Goal: Information Seeking & Learning: Learn about a topic

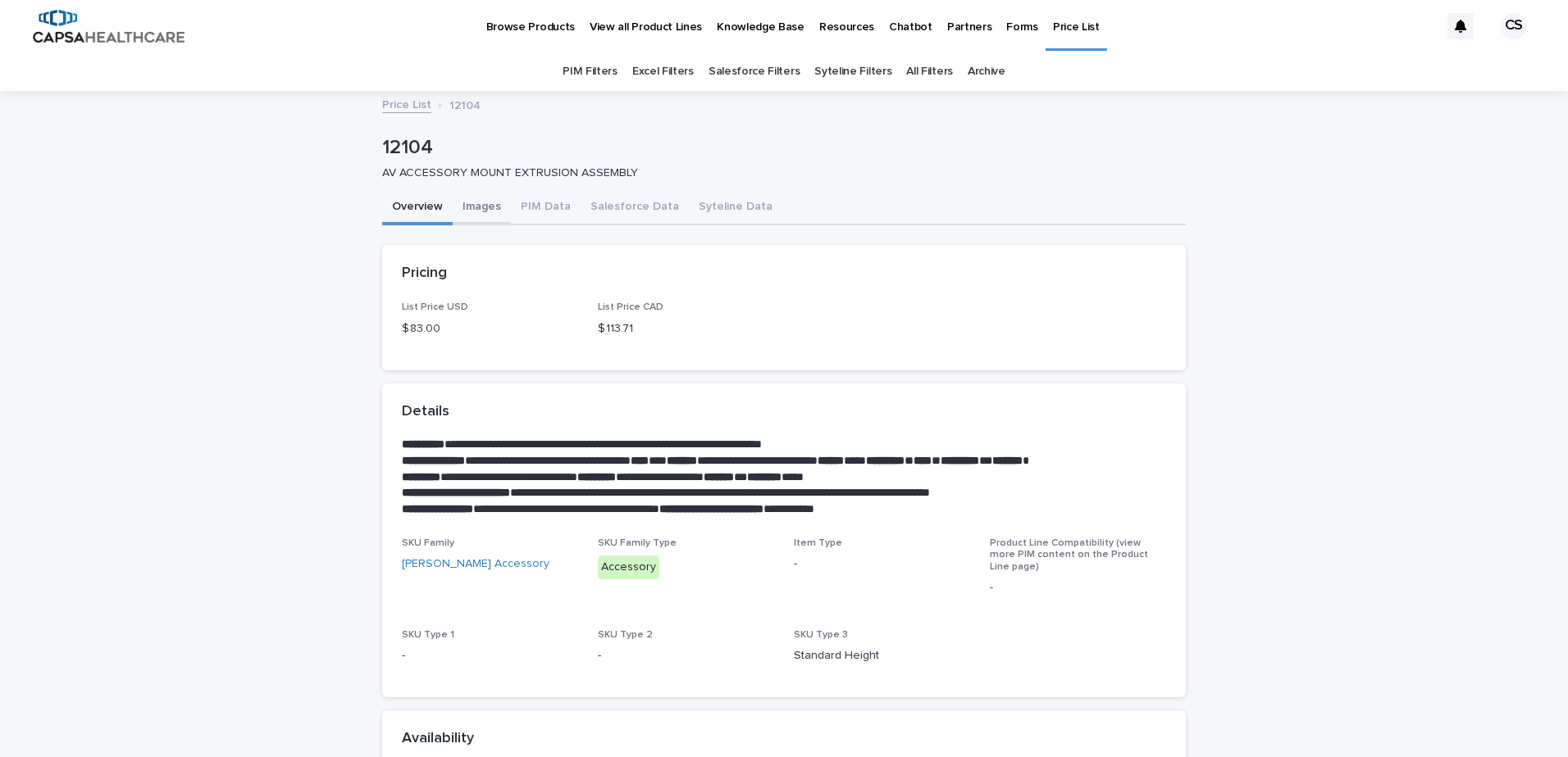
click at [473, 201] on button "Images" at bounding box center [481, 208] width 58 height 34
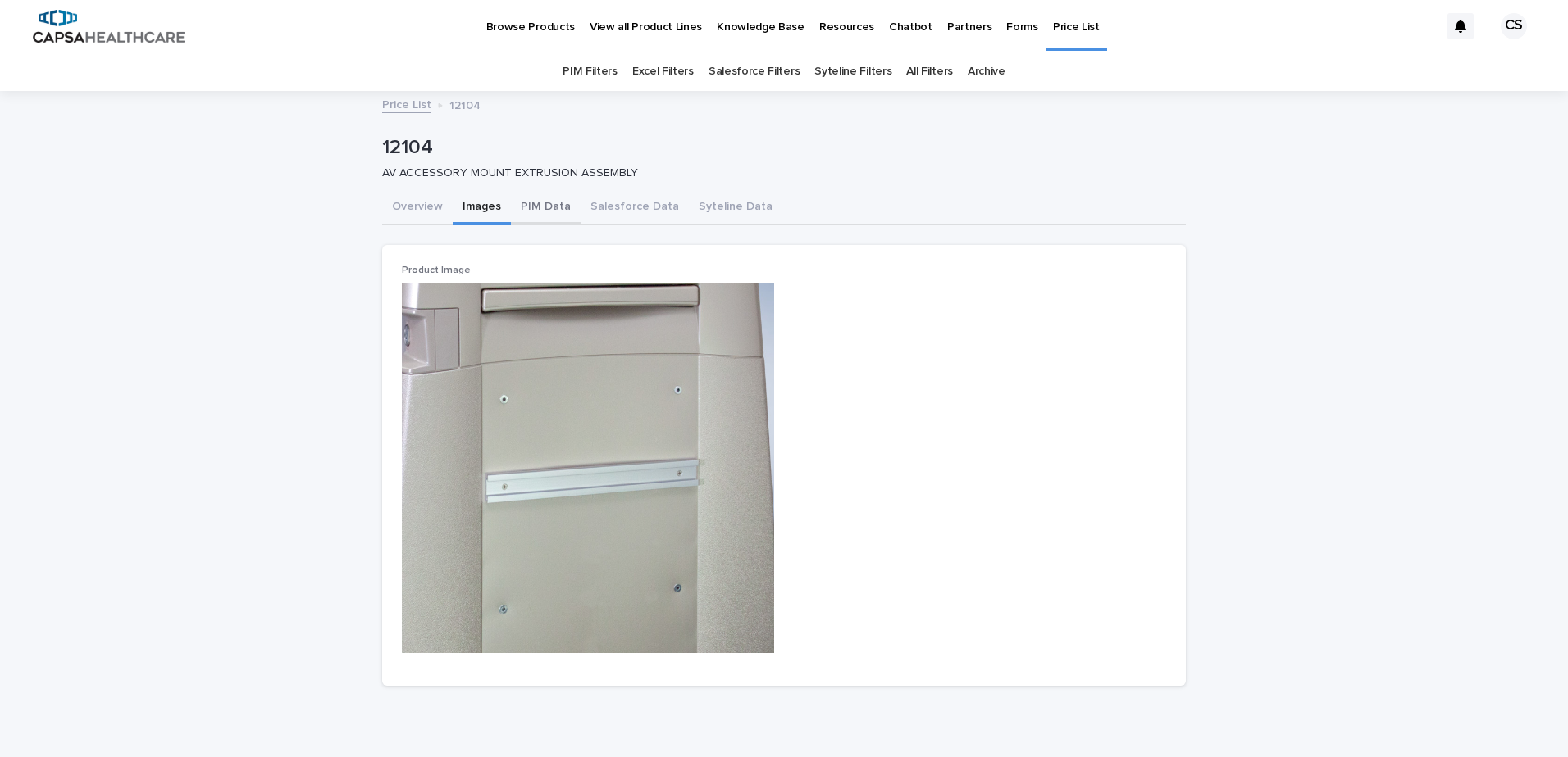
click at [535, 207] on button "PIM Data" at bounding box center [545, 208] width 70 height 34
click at [466, 205] on button "Images" at bounding box center [481, 208] width 58 height 34
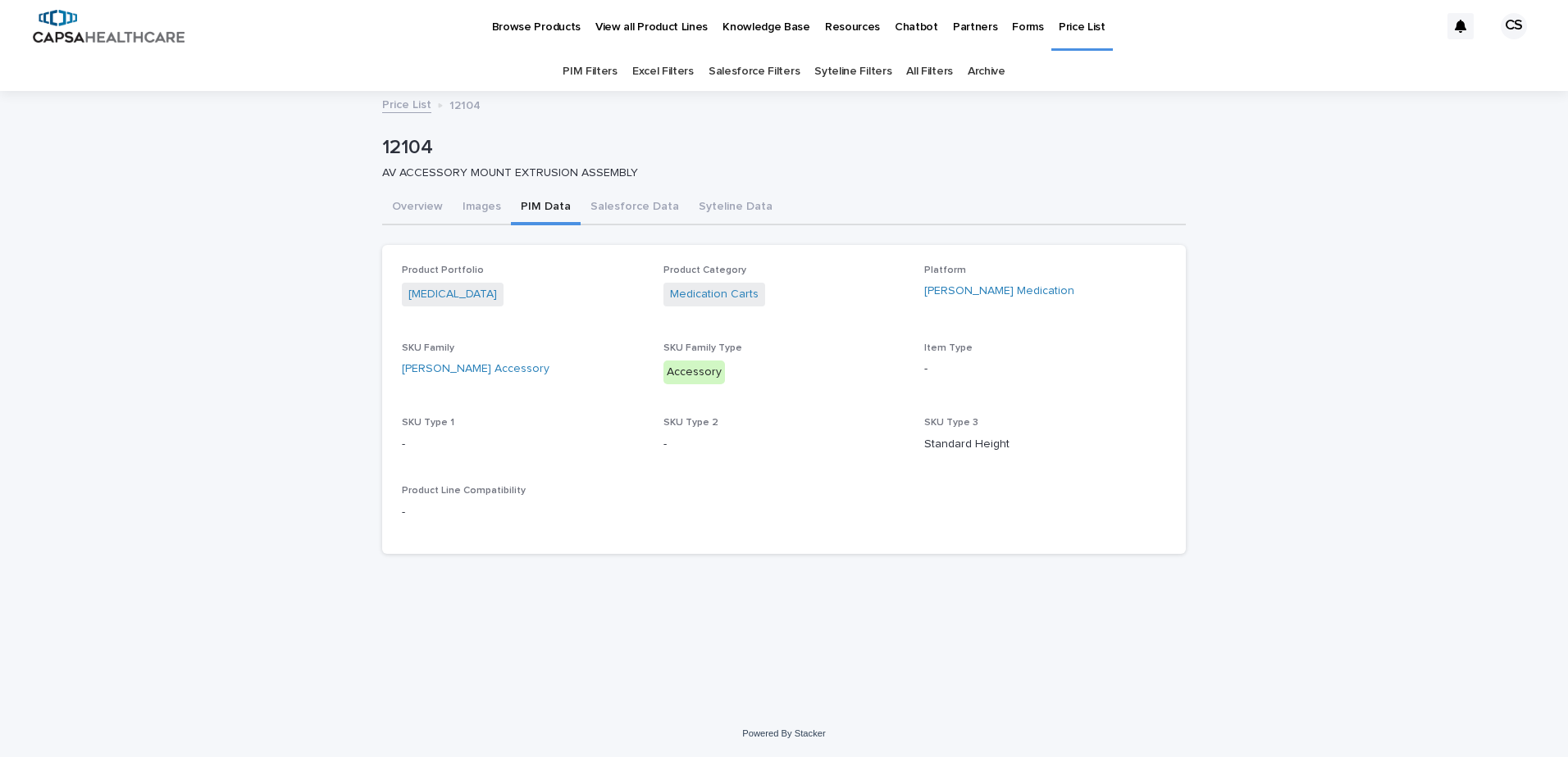
click at [525, 209] on button "PIM Data" at bounding box center [545, 208] width 70 height 34
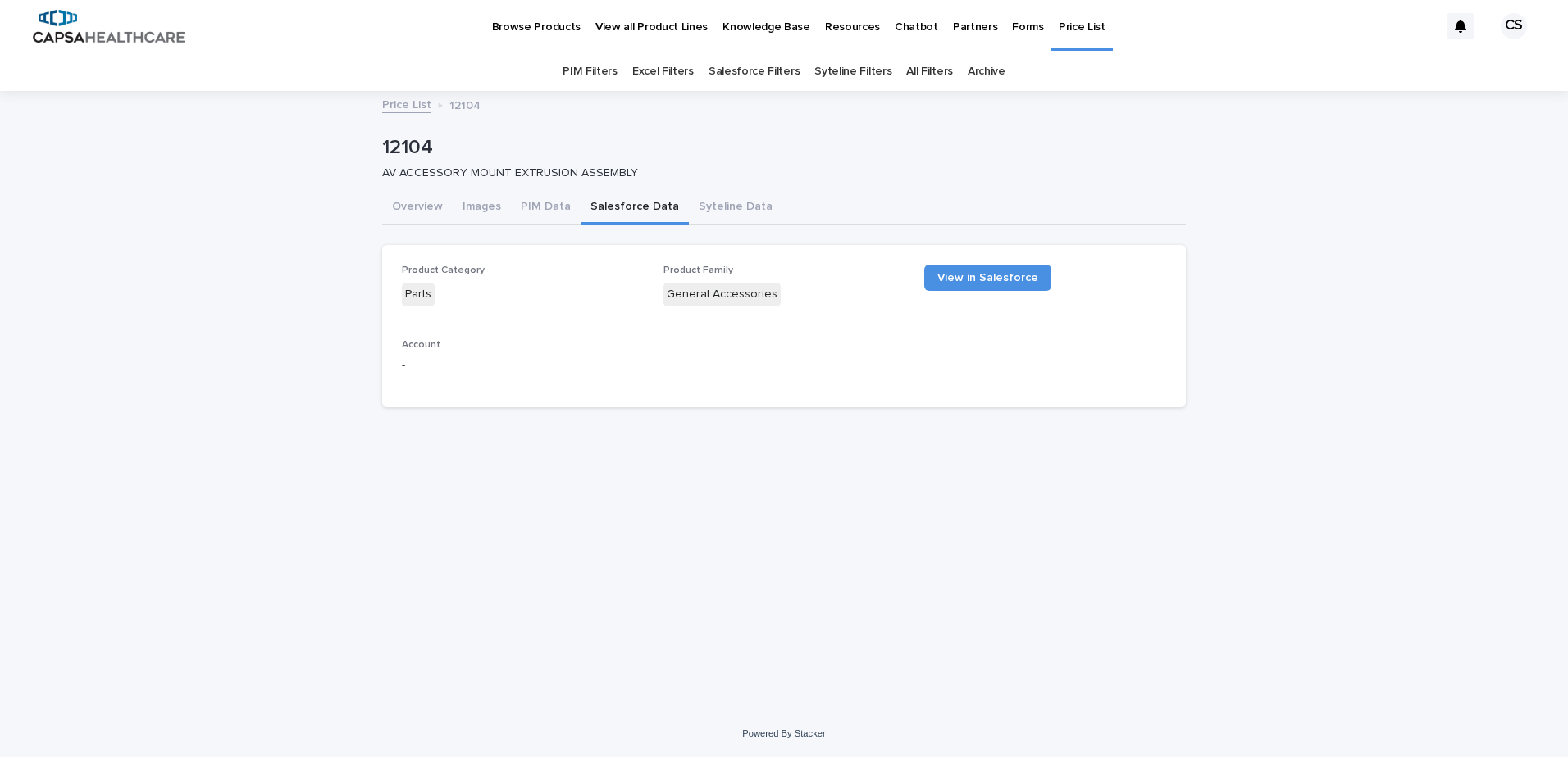
click at [644, 210] on button "Salesforce Data" at bounding box center [635, 208] width 108 height 34
click at [708, 210] on button "Syteline Data" at bounding box center [735, 208] width 93 height 34
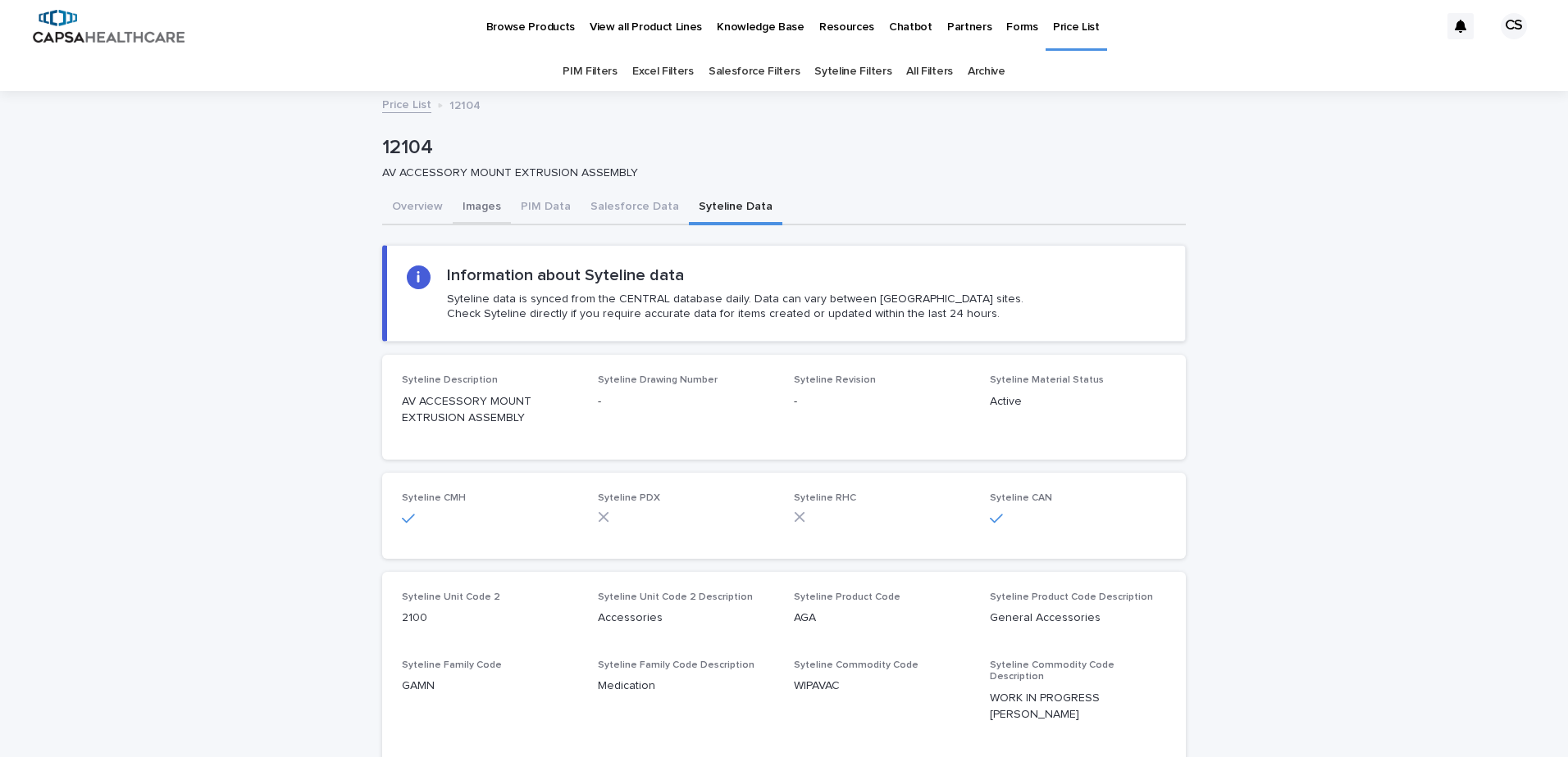
click at [460, 209] on button "Images" at bounding box center [481, 208] width 58 height 34
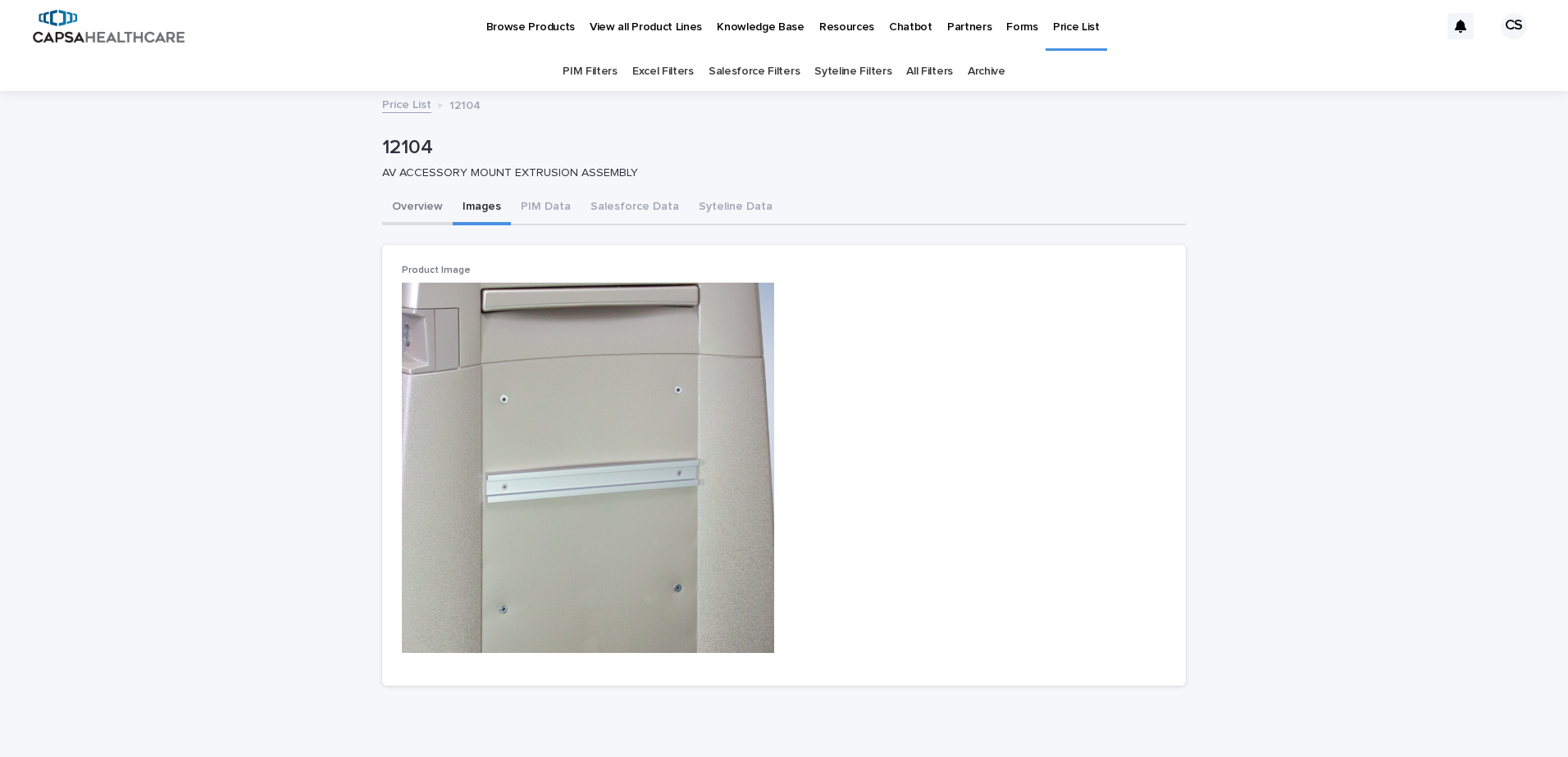
click at [393, 206] on button "Overview" at bounding box center [418, 208] width 71 height 34
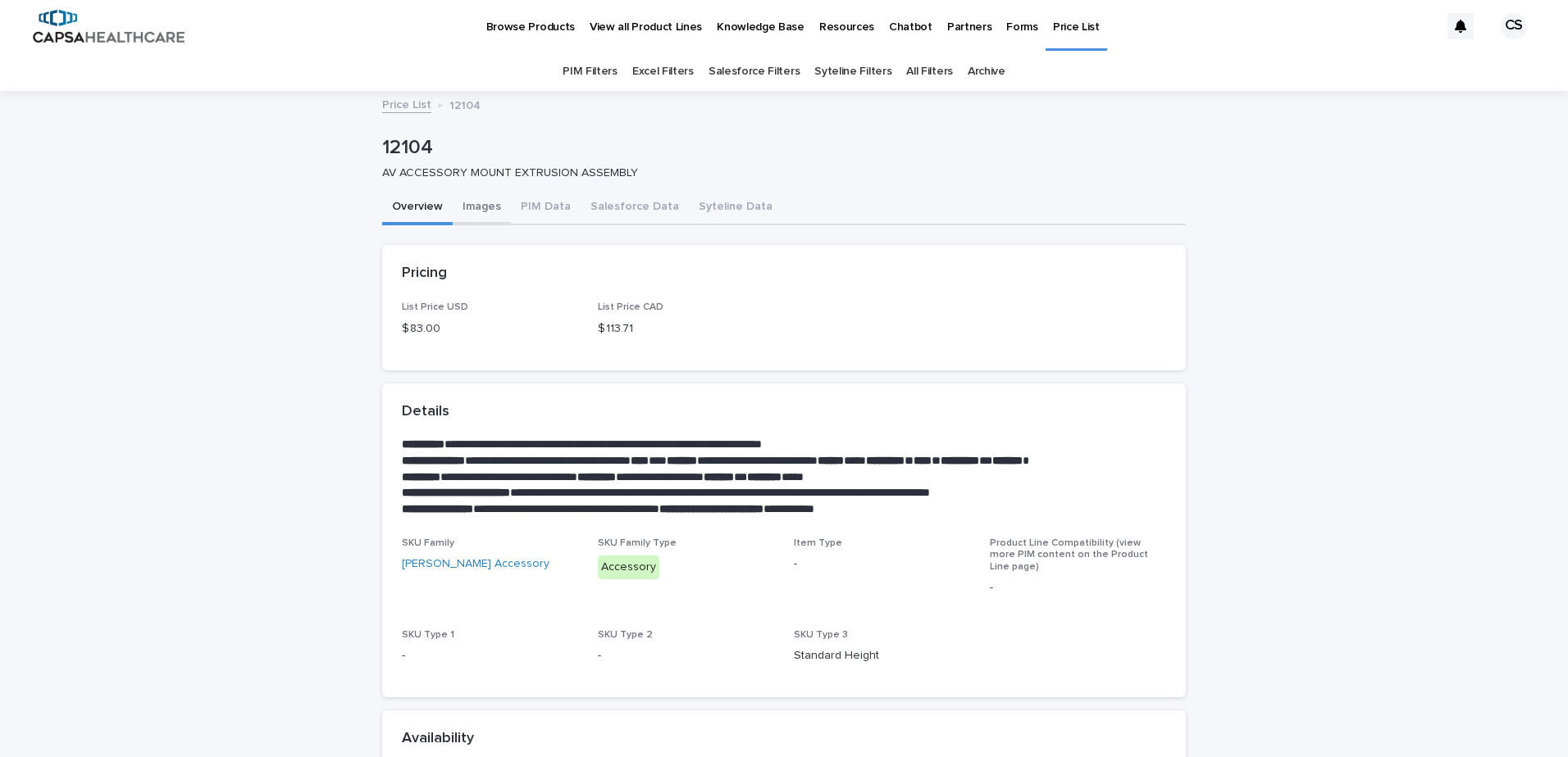
click at [467, 202] on button "Images" at bounding box center [481, 208] width 58 height 34
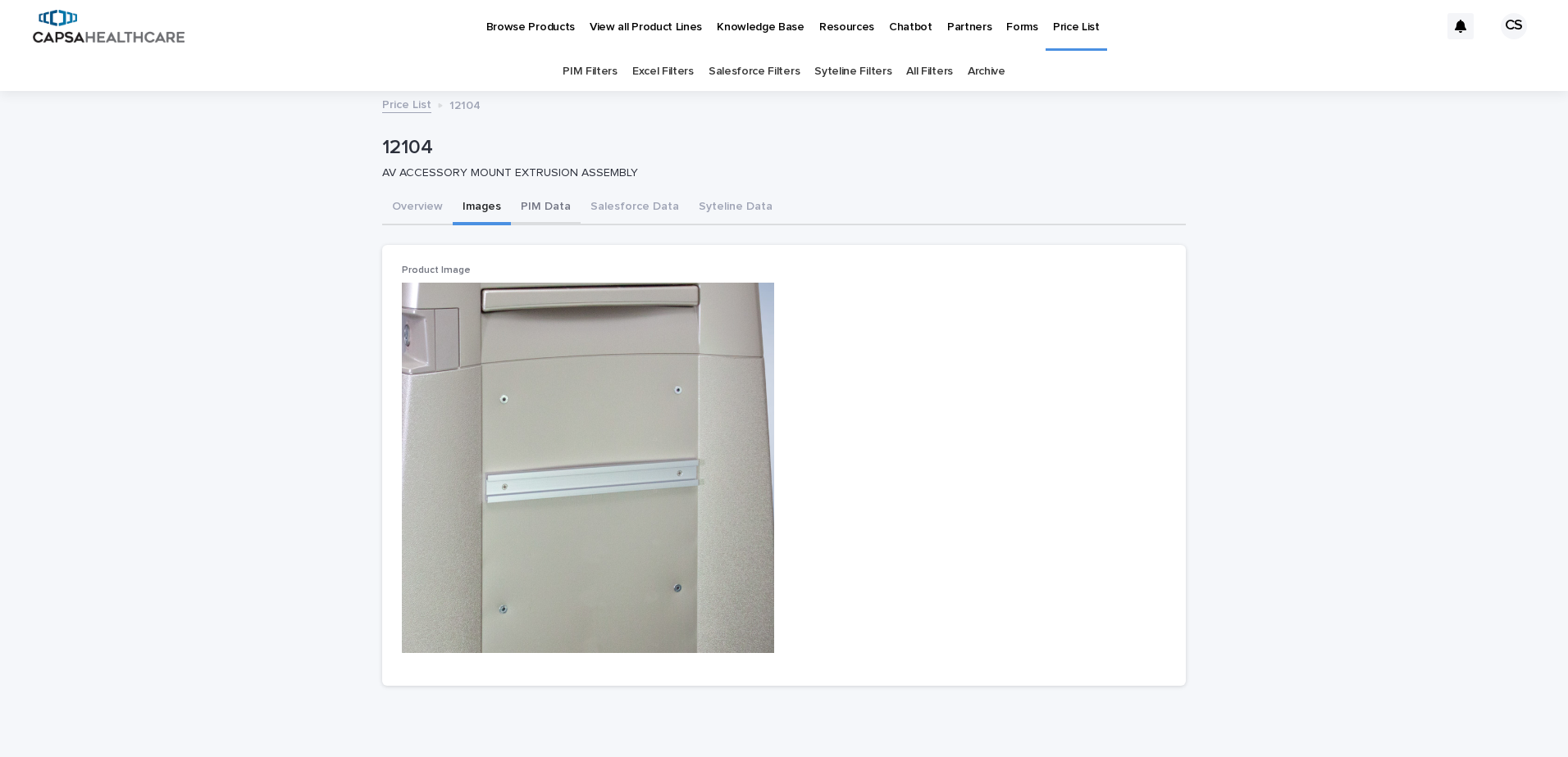
click at [534, 206] on button "PIM Data" at bounding box center [545, 208] width 70 height 34
